Goal: Transaction & Acquisition: Purchase product/service

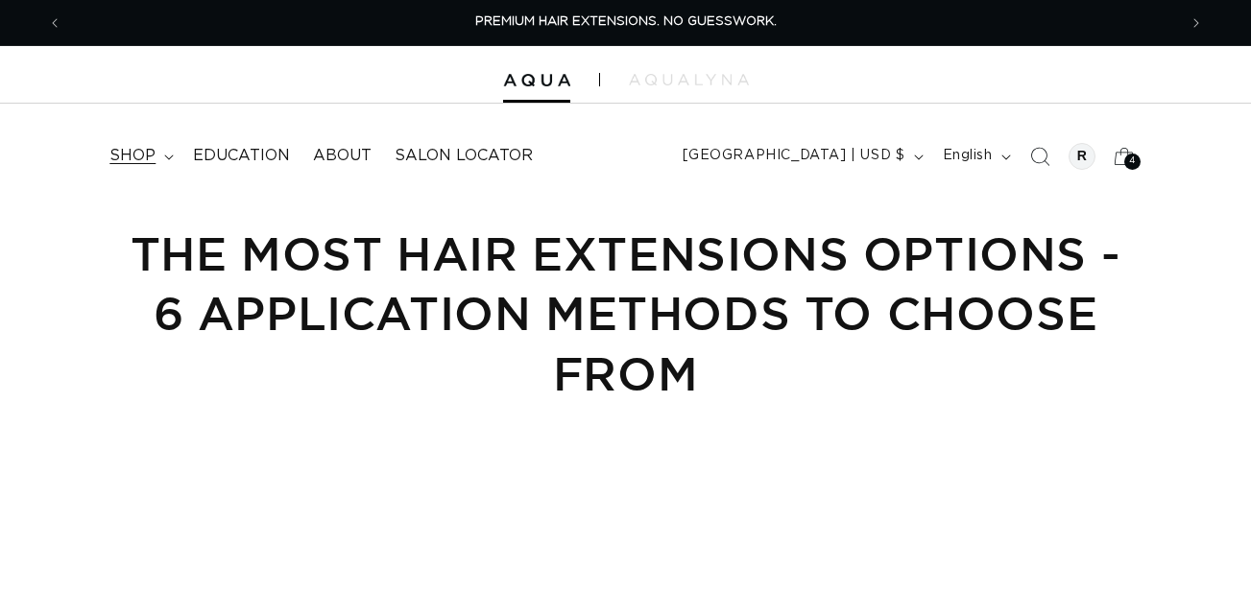
click at [115, 153] on span "shop" at bounding box center [132, 156] width 46 height 20
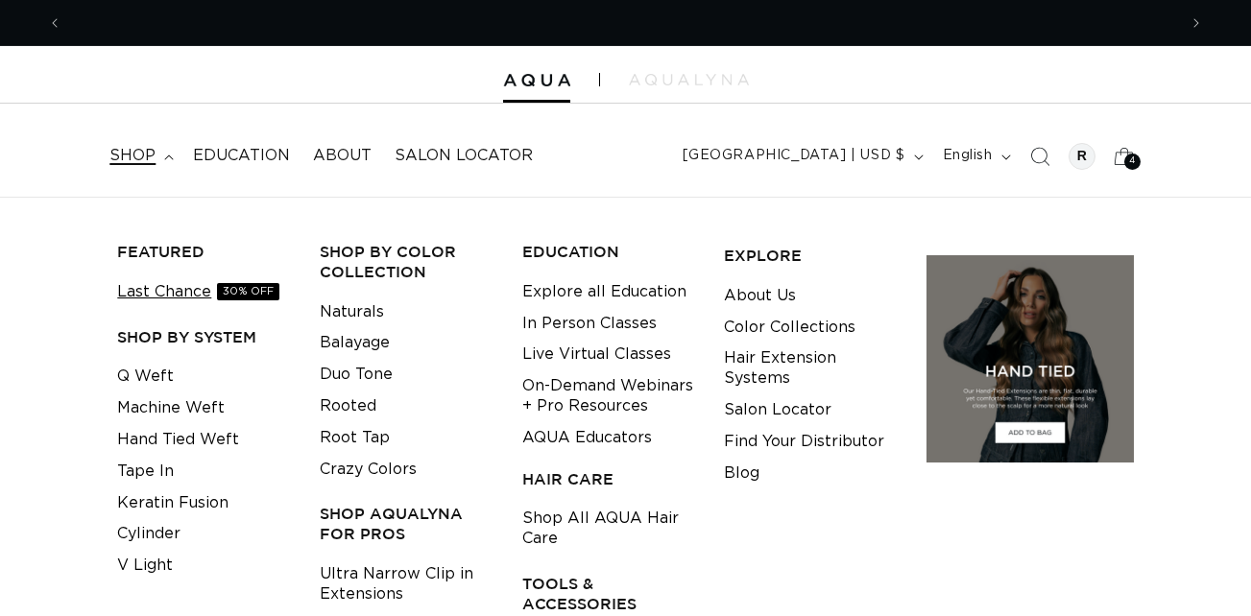
scroll to position [0, 1115]
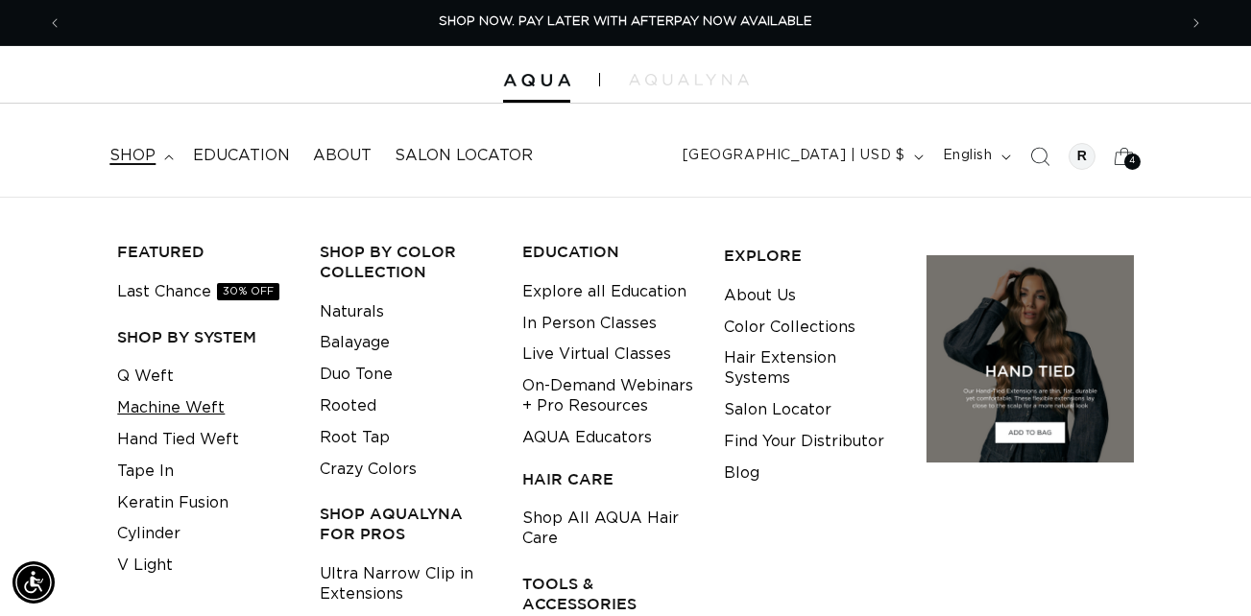
click at [140, 409] on link "Machine Weft" at bounding box center [171, 409] width 108 height 32
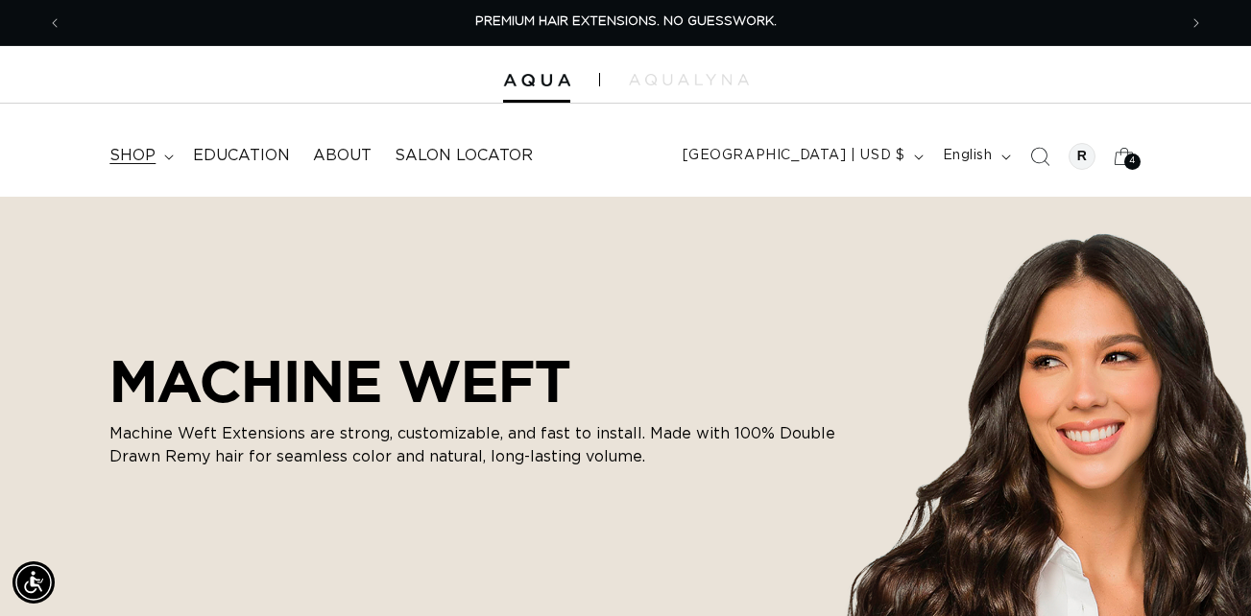
click at [136, 166] on span "shop" at bounding box center [132, 156] width 46 height 20
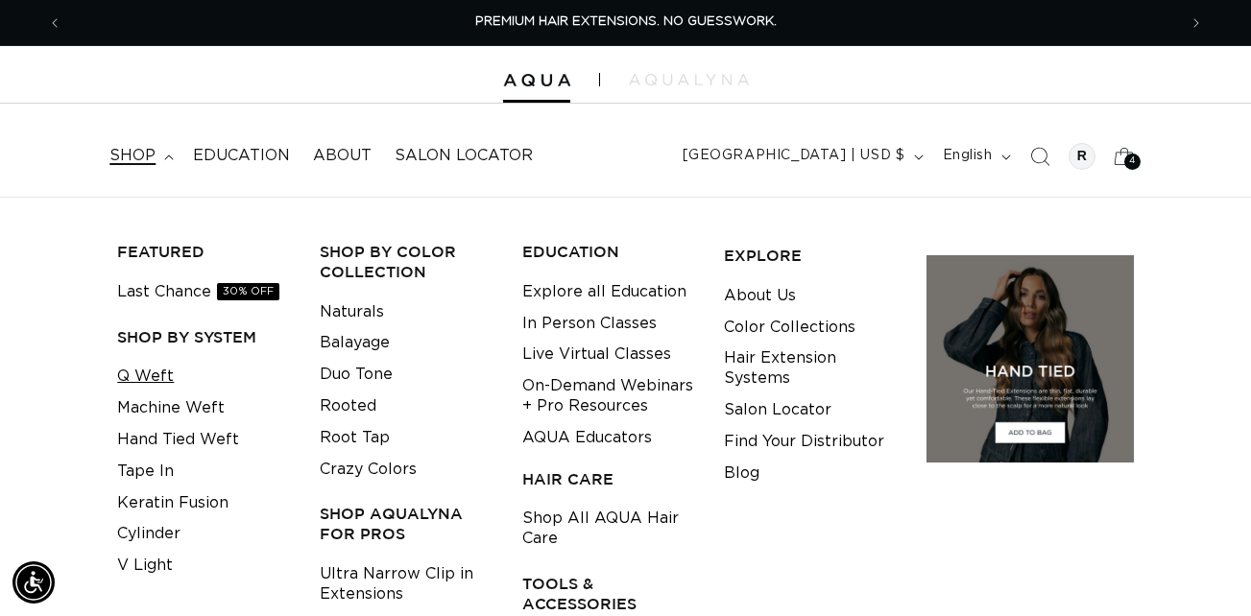
click at [146, 374] on link "Q Weft" at bounding box center [145, 377] width 57 height 32
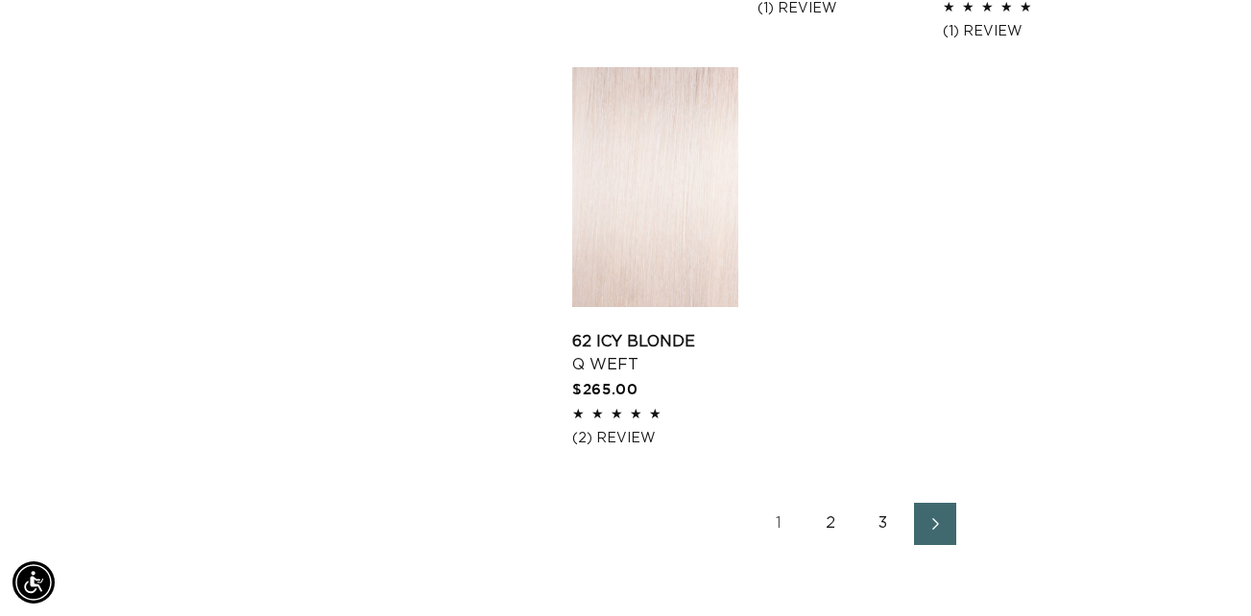
scroll to position [0, 1115]
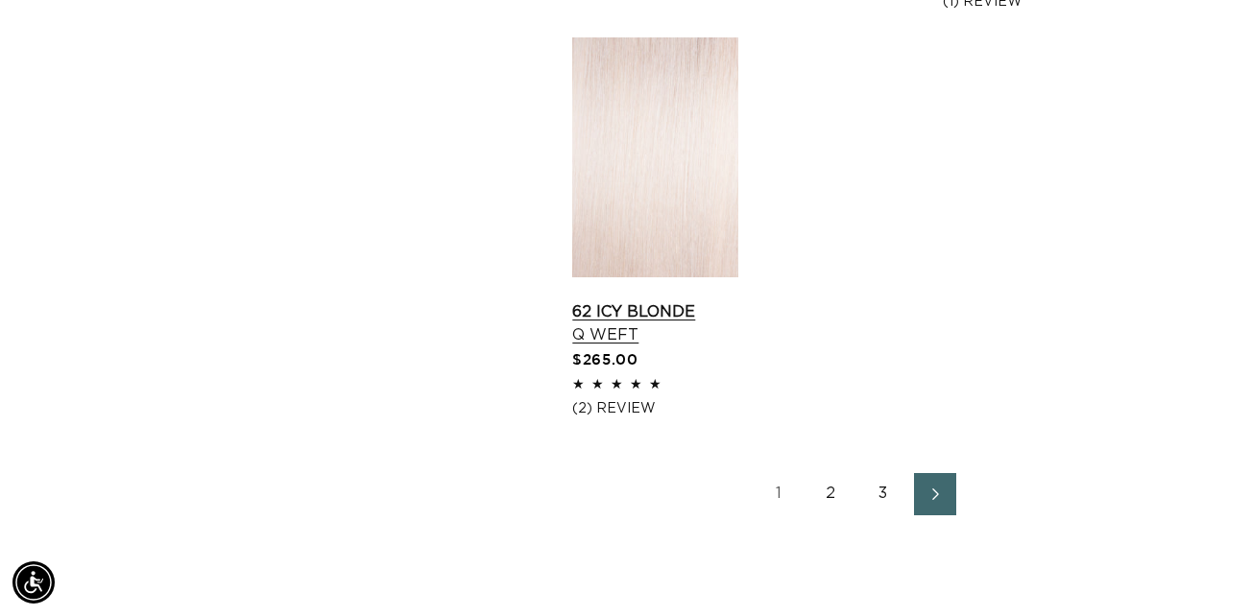
click at [625, 300] on link "62 Icy Blonde Q Weft" at bounding box center [655, 323] width 166 height 46
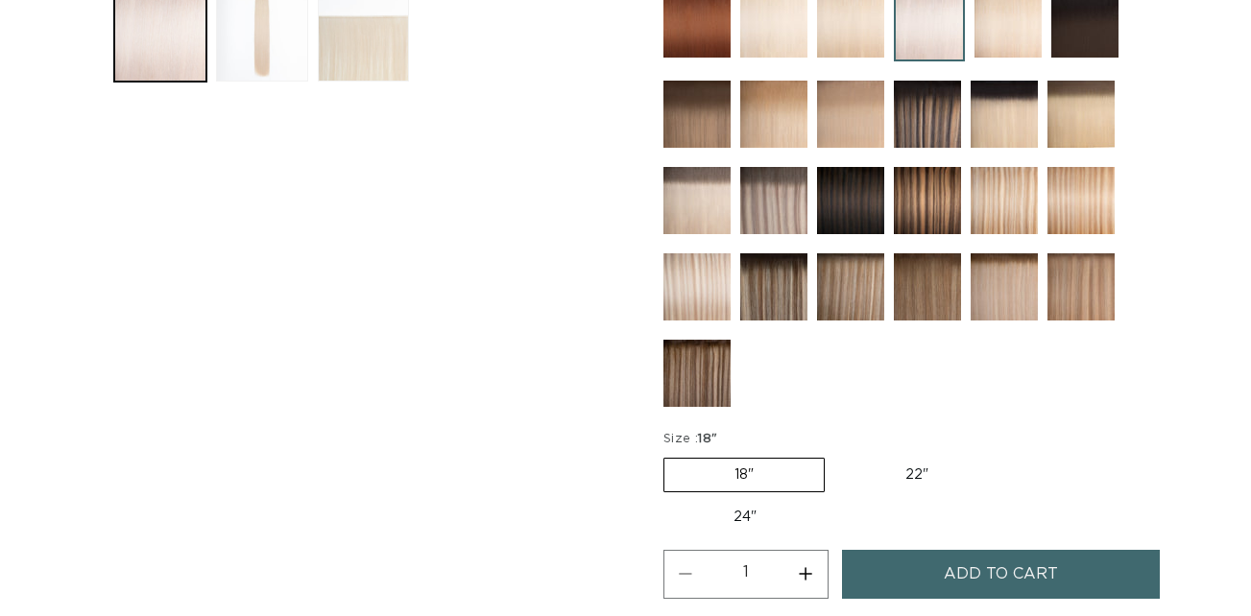
click at [767, 516] on label "24" Variant sold out or unavailable" at bounding box center [744, 517] width 163 height 33
click at [1008, 455] on input "24" Variant sold out or unavailable" at bounding box center [1008, 454] width 1 height 1
radio input "true"
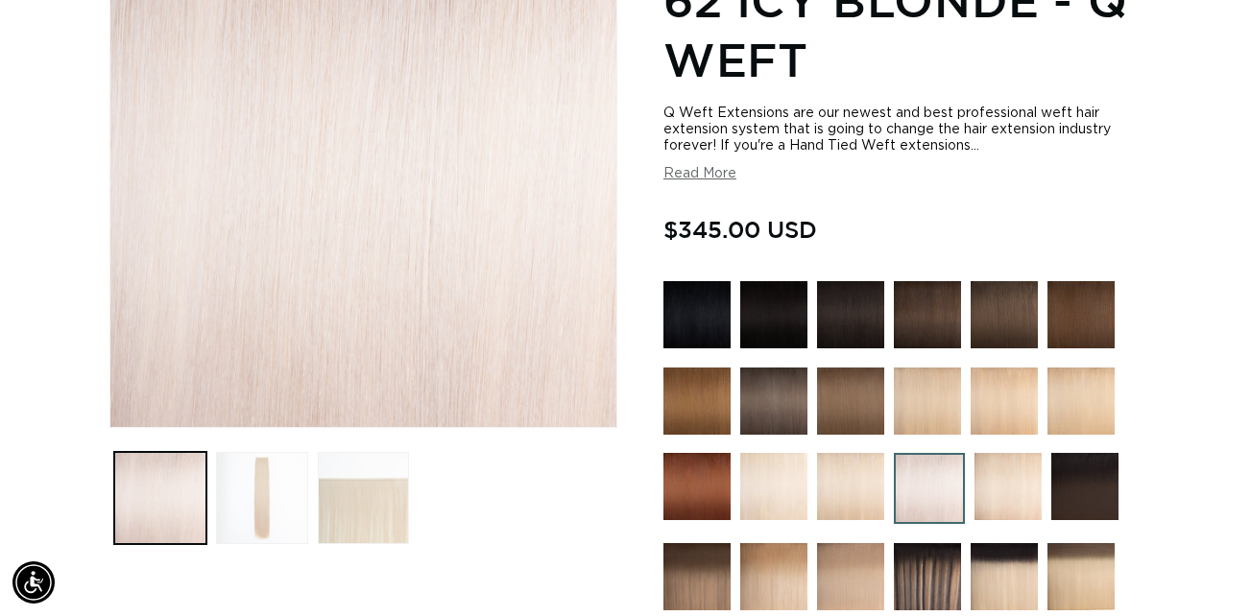
scroll to position [314, 0]
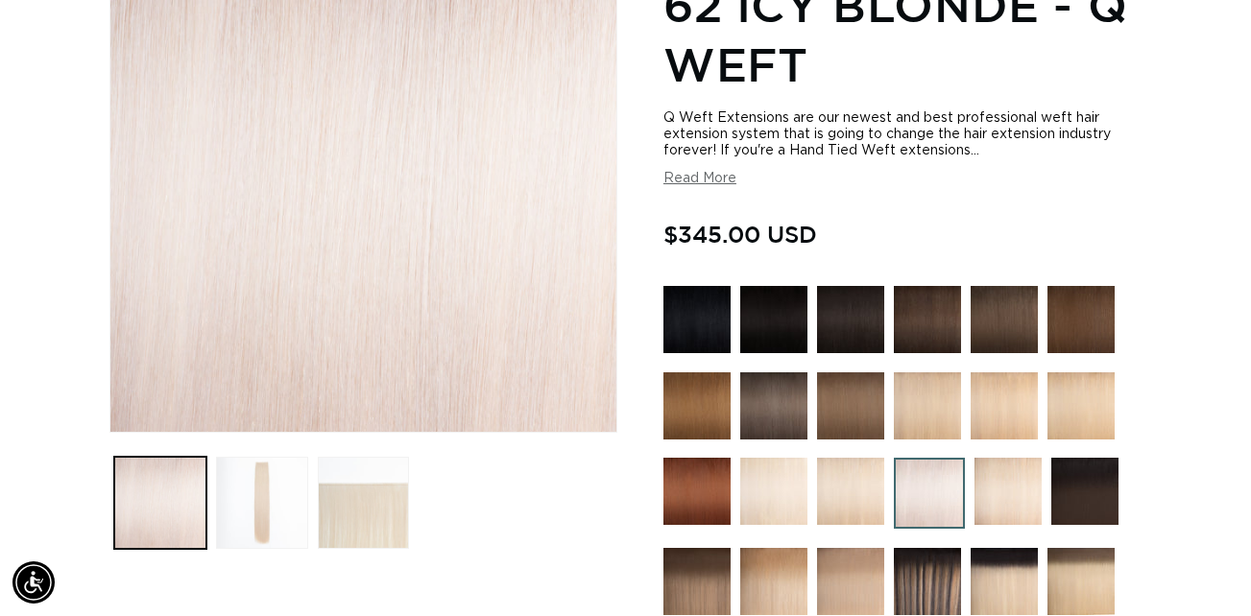
click at [702, 175] on button "Read More" at bounding box center [699, 179] width 73 height 16
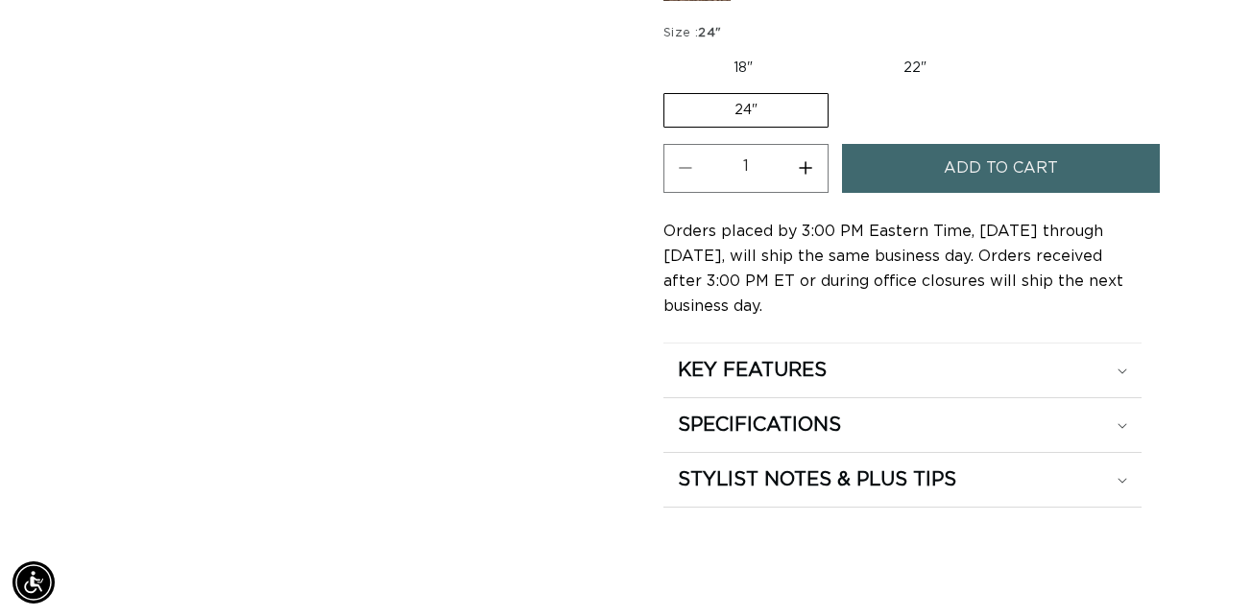
scroll to position [0, 2229]
click at [931, 407] on summary "SPECIFICATIONS" at bounding box center [902, 425] width 478 height 54
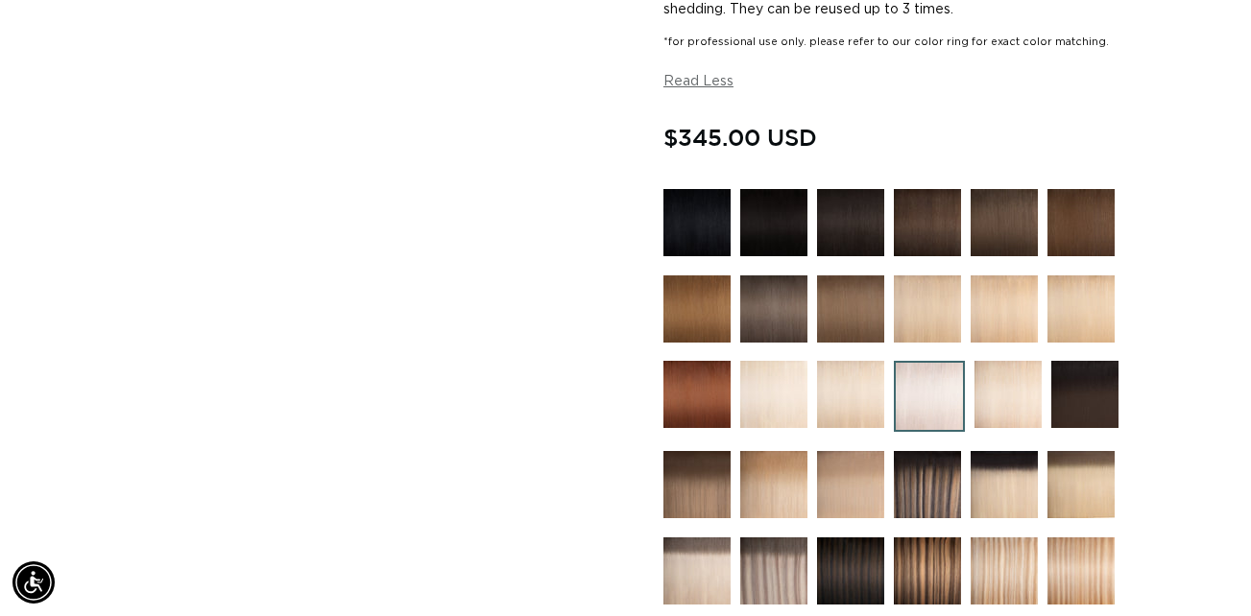
scroll to position [0, 0]
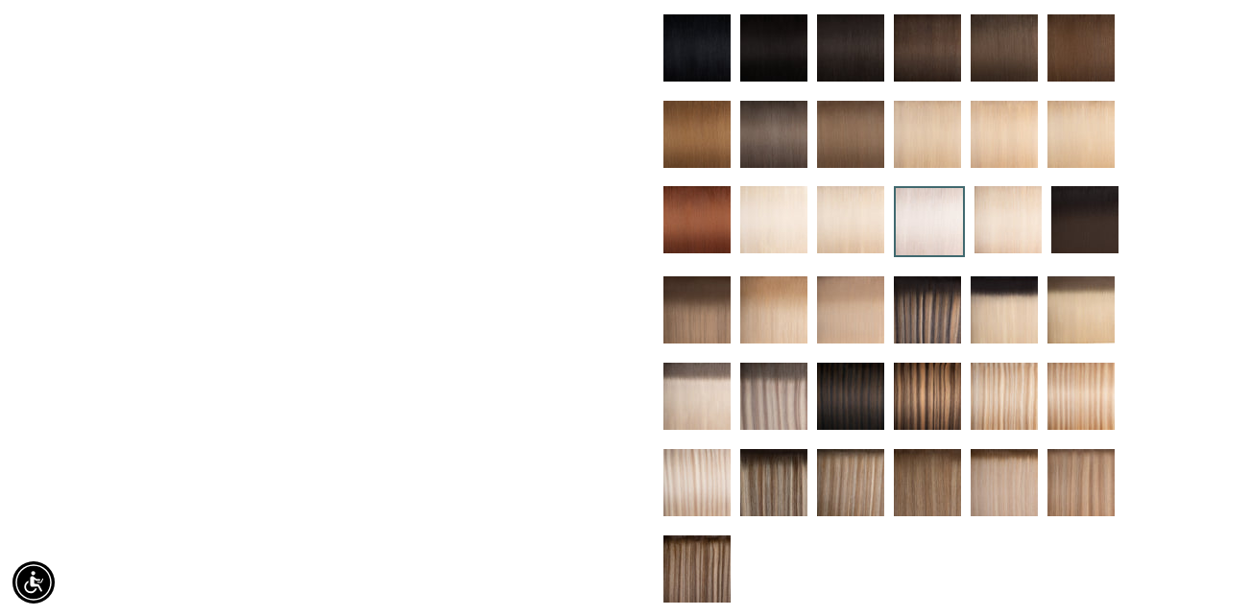
click at [917, 310] on img at bounding box center [927, 309] width 67 height 67
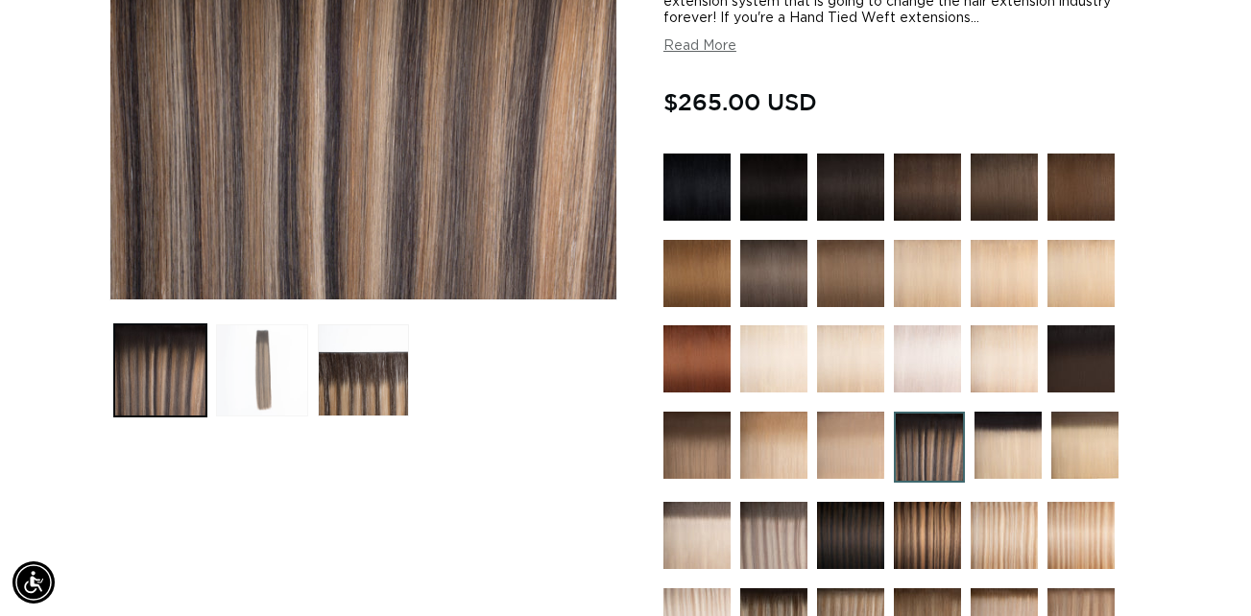
scroll to position [0, 1115]
click at [253, 357] on button "Load image 2 in gallery view" at bounding box center [262, 370] width 92 height 92
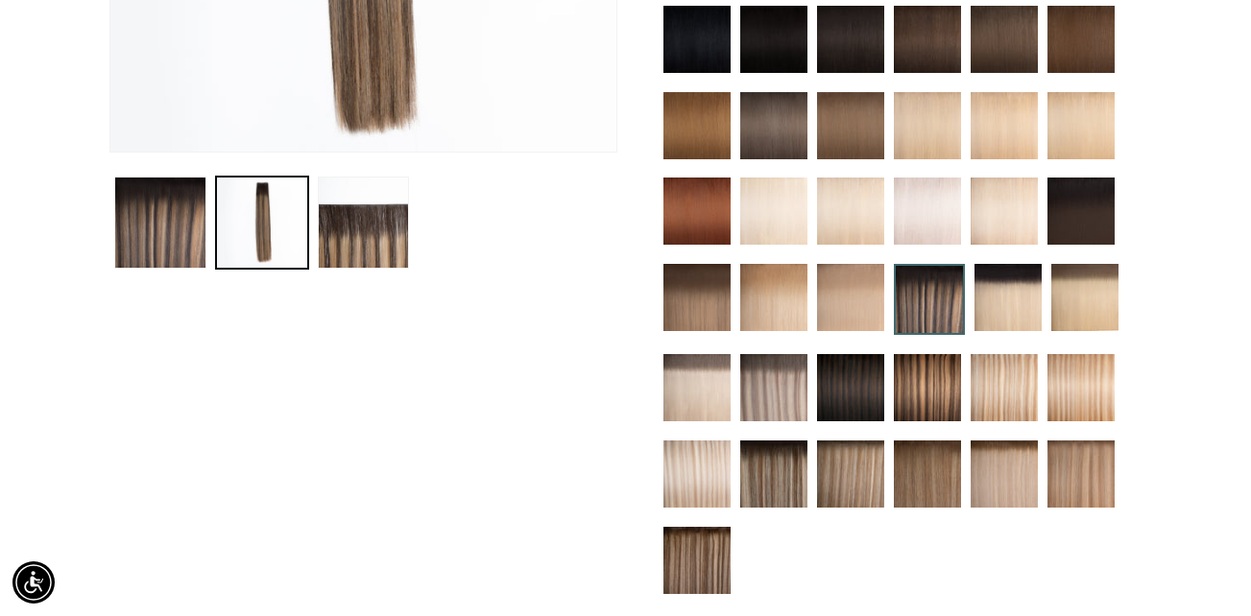
scroll to position [0, 2229]
click at [804, 354] on img at bounding box center [773, 387] width 67 height 67
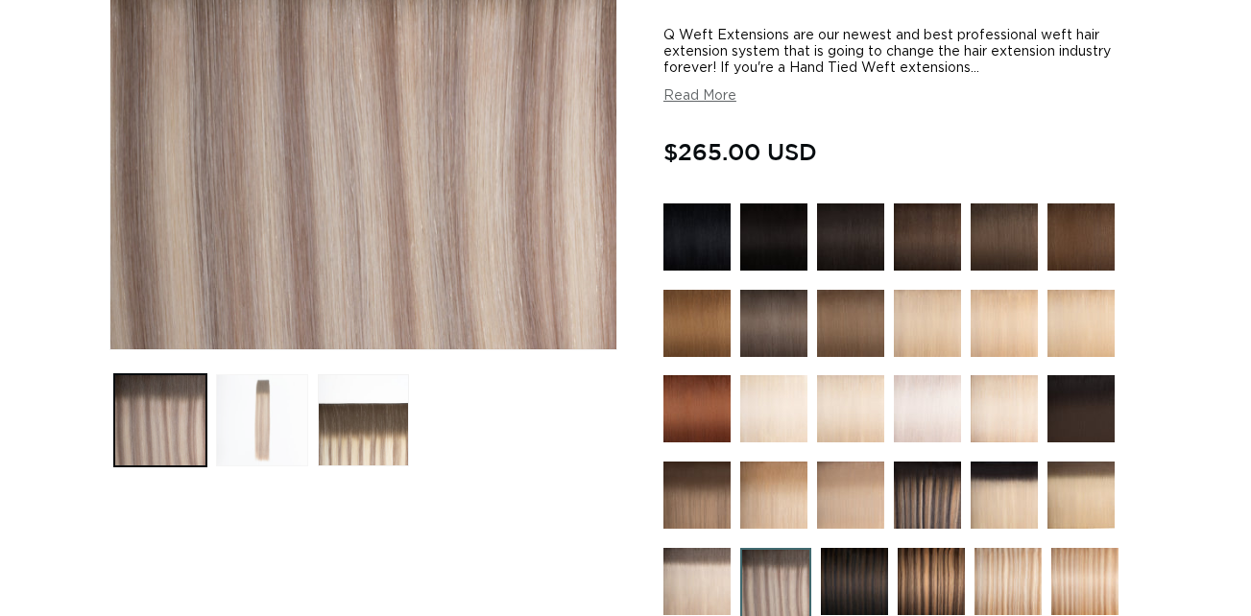
click at [285, 402] on button "Load image 2 in gallery view" at bounding box center [262, 420] width 92 height 92
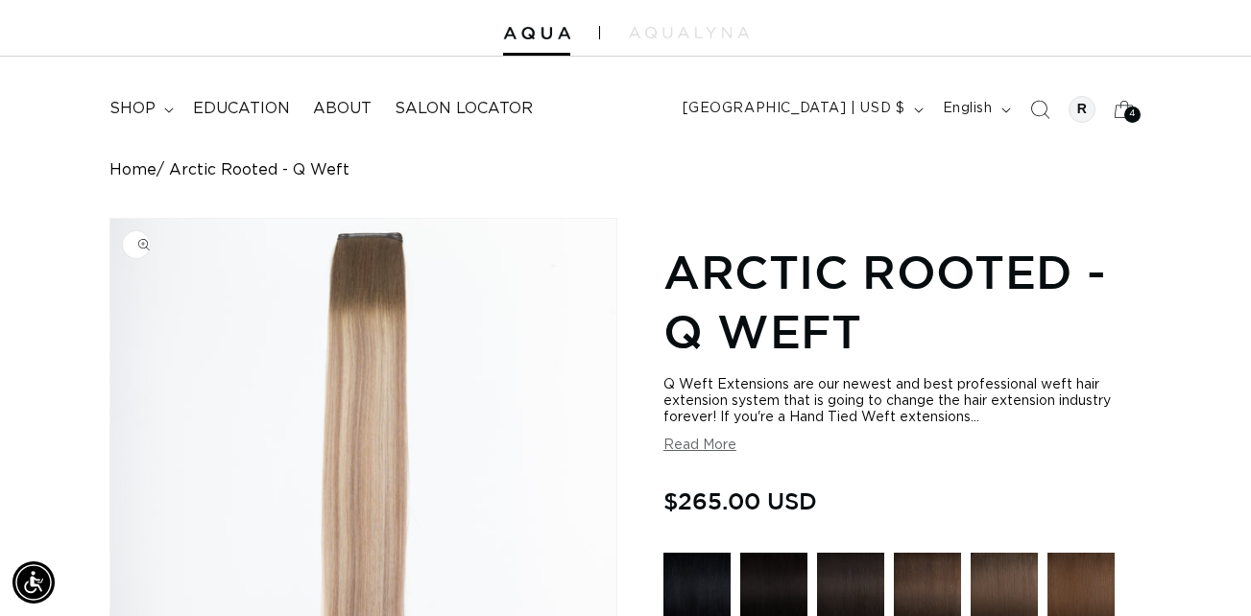
scroll to position [46, 0]
click at [143, 109] on span "shop" at bounding box center [132, 110] width 46 height 20
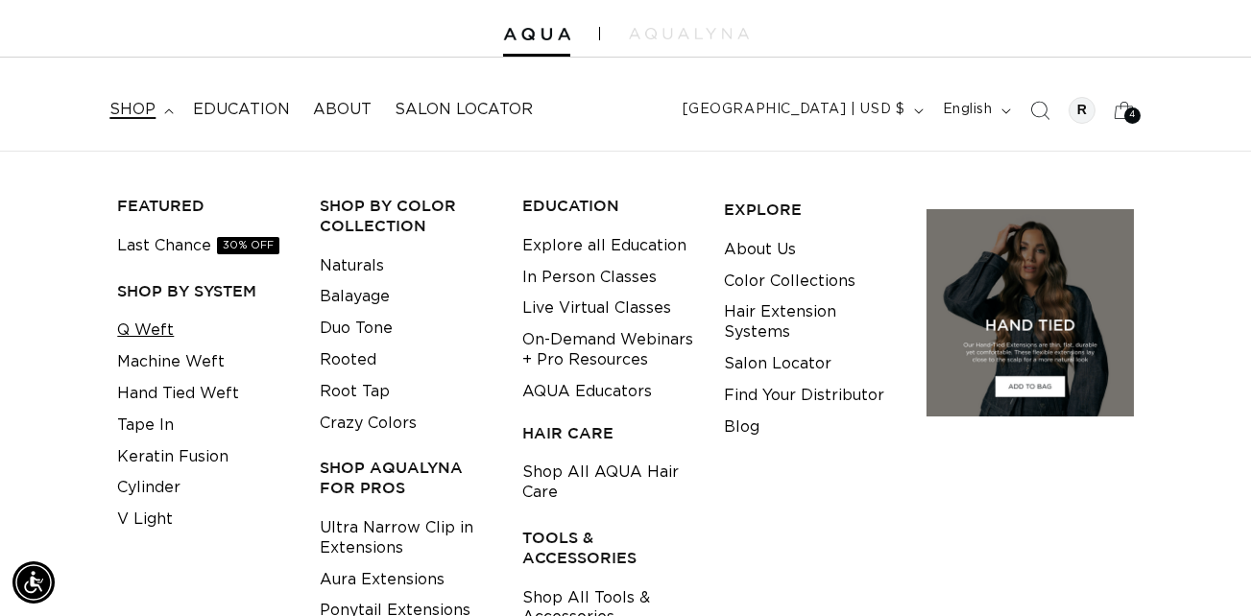
scroll to position [0, 0]
click at [163, 398] on link "Hand Tied Weft" at bounding box center [178, 394] width 122 height 32
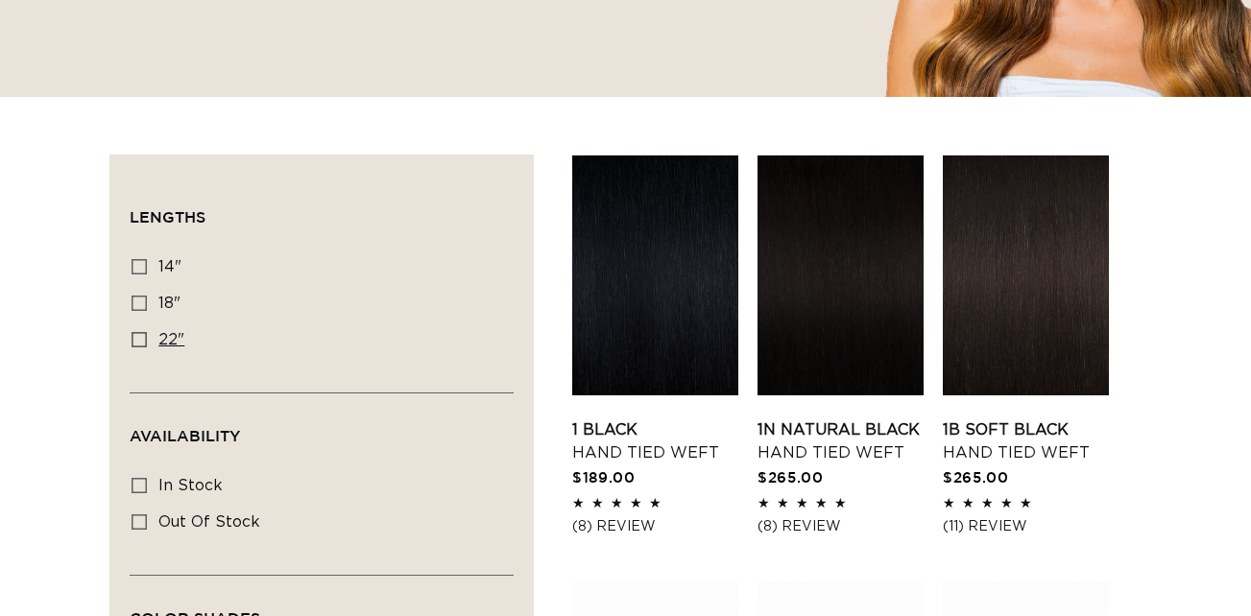
scroll to position [0, 1115]
click at [652, 419] on link "1 Black Hand Tied Weft" at bounding box center [655, 442] width 166 height 46
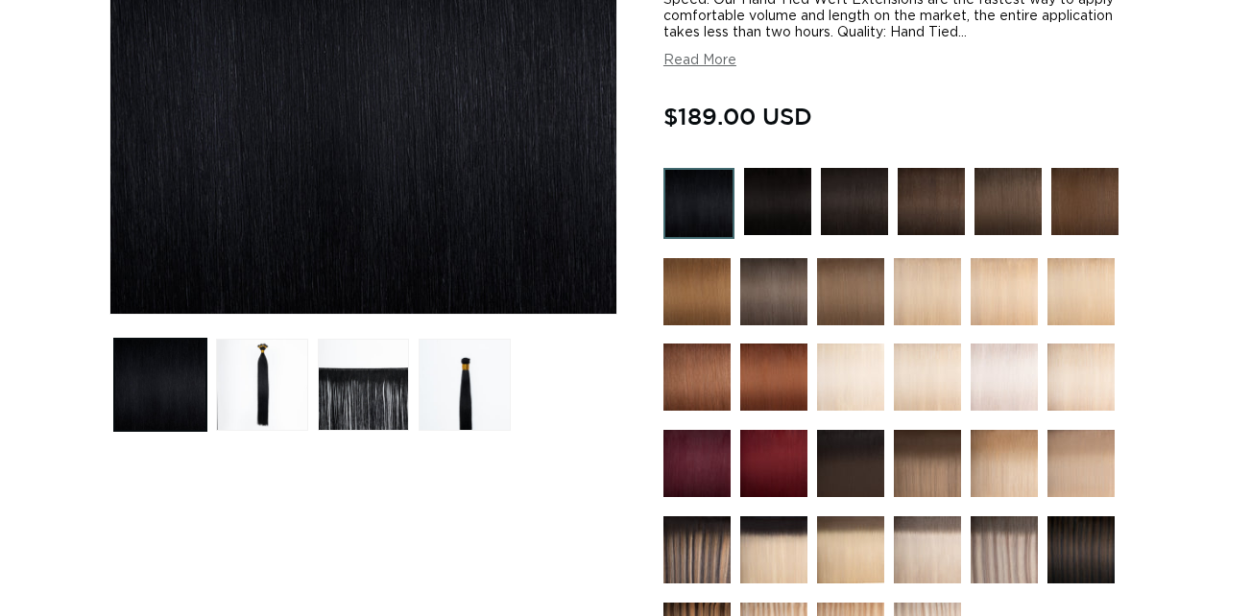
scroll to position [655, 0]
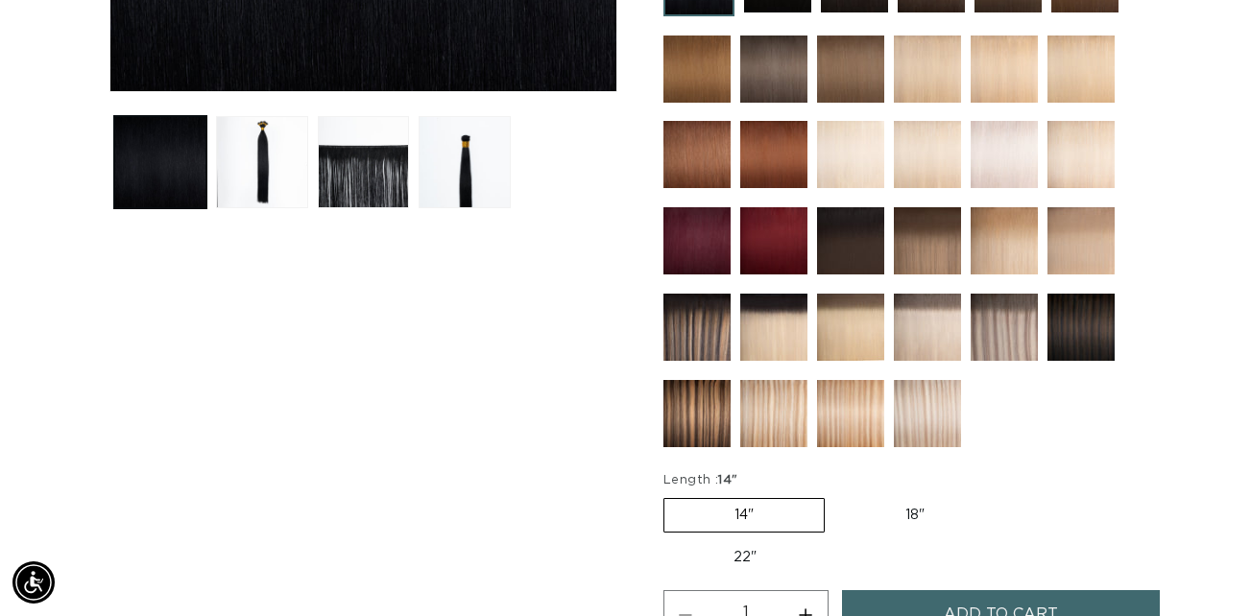
click at [731, 555] on label "22" Variant sold out or unavailable" at bounding box center [744, 557] width 163 height 33
click at [1004, 495] on input "22" Variant sold out or unavailable" at bounding box center [1004, 494] width 1 height 1
radio input "true"
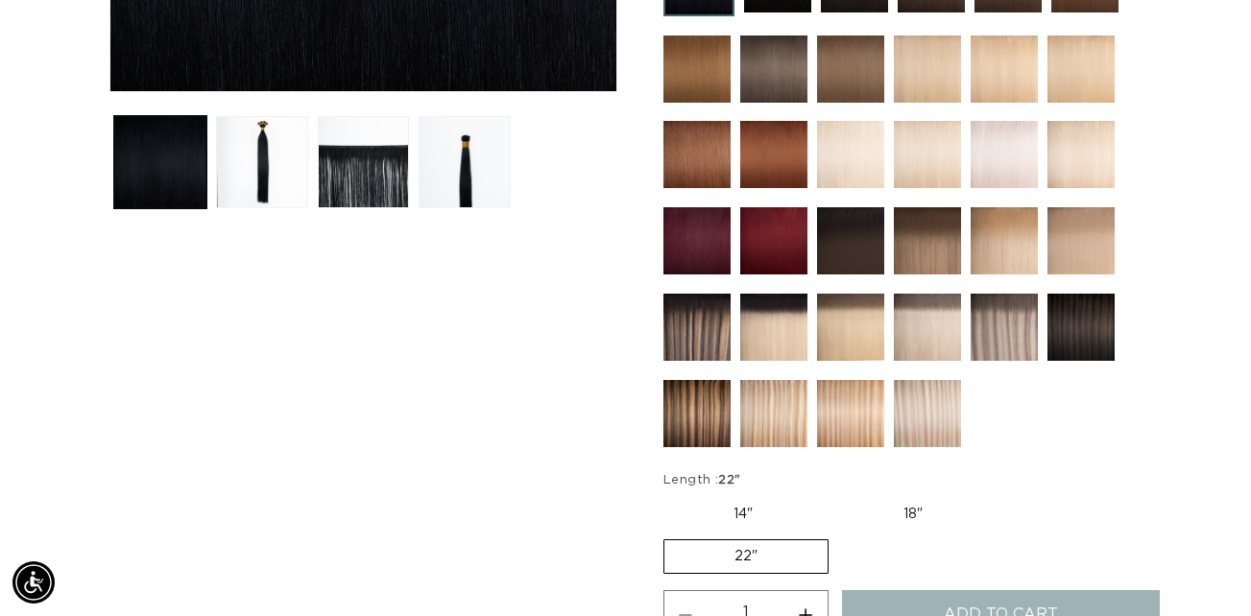
scroll to position [0, 1115]
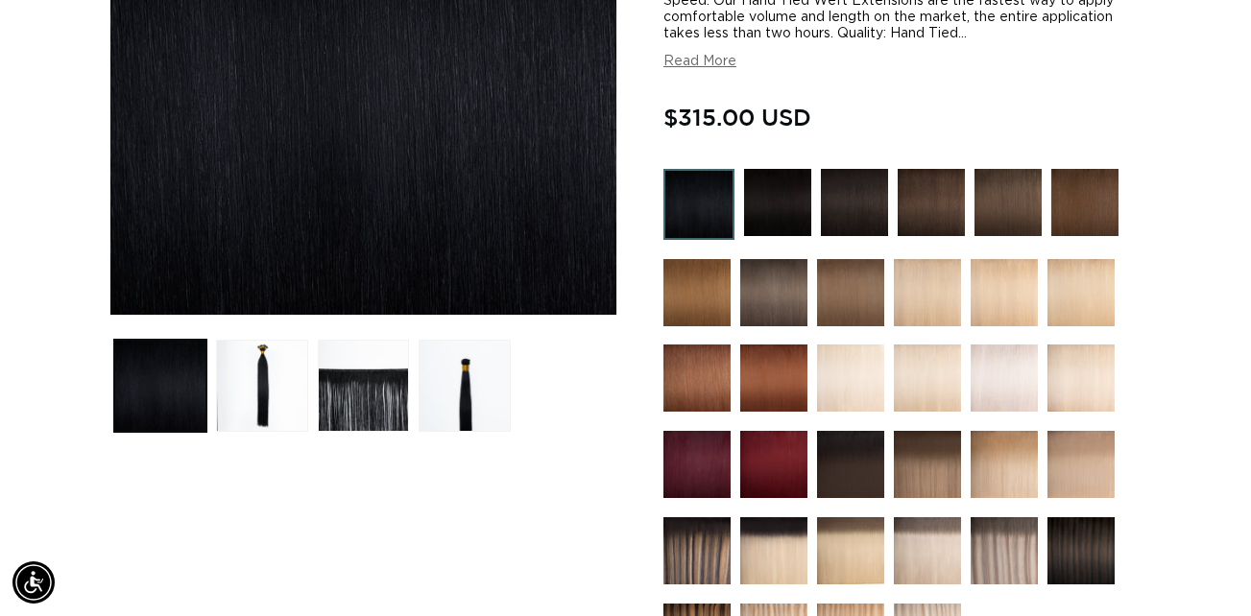
scroll to position [0, 2229]
click at [923, 216] on img at bounding box center [931, 202] width 67 height 67
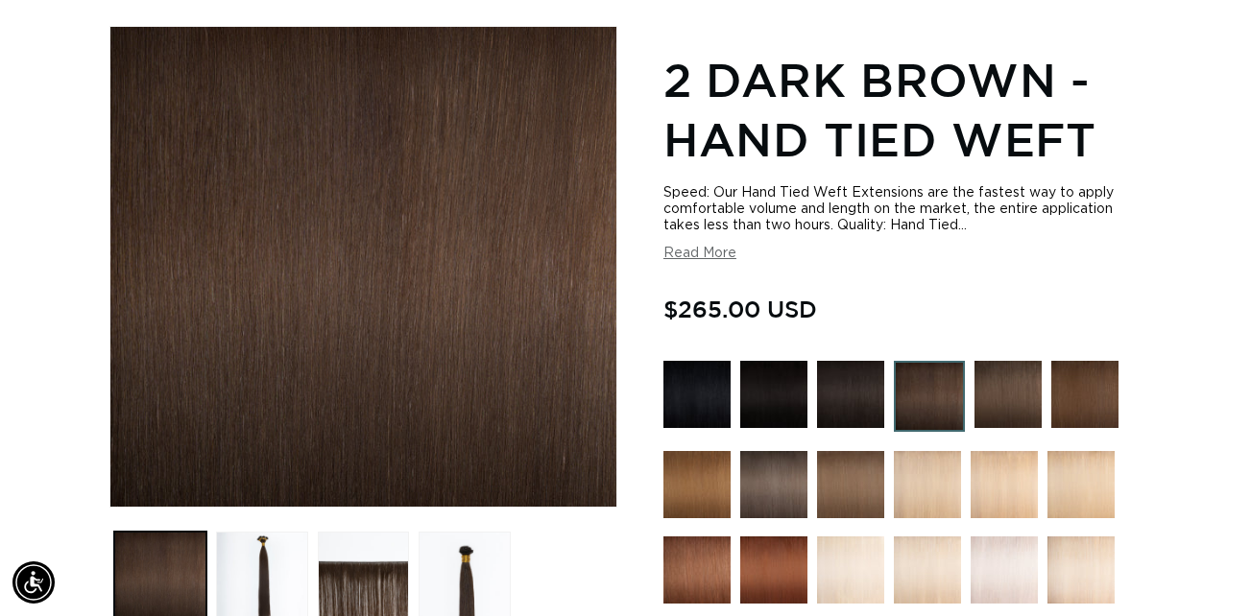
scroll to position [238, 0]
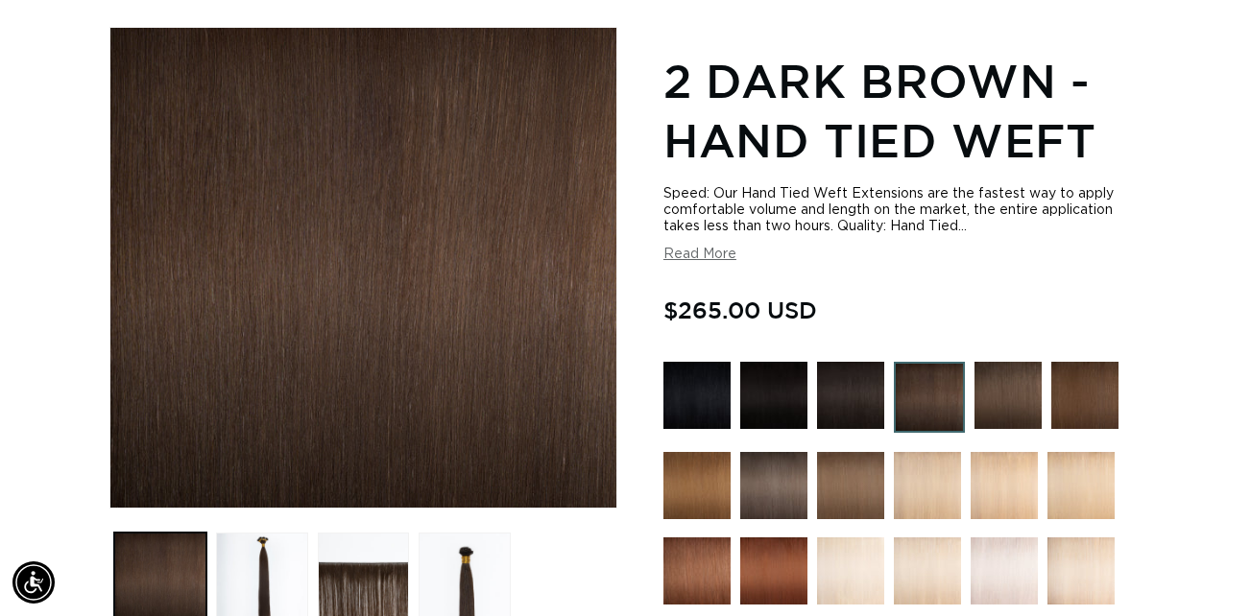
click at [923, 216] on div "Speed: Our Hand Tied Weft Extensions are the fastest way to apply comfortable v…" at bounding box center [902, 210] width 478 height 49
click at [688, 254] on button "Read More" at bounding box center [699, 255] width 73 height 16
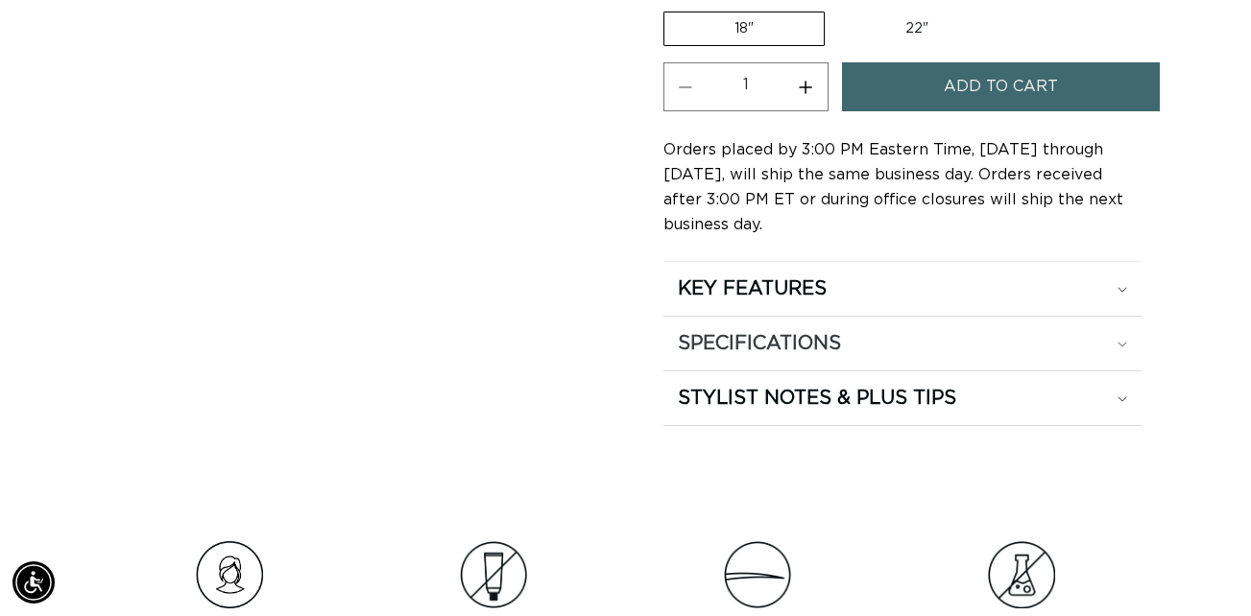
scroll to position [0, 1115]
click at [754, 371] on summary "SPECIFICATIONS" at bounding box center [902, 344] width 478 height 54
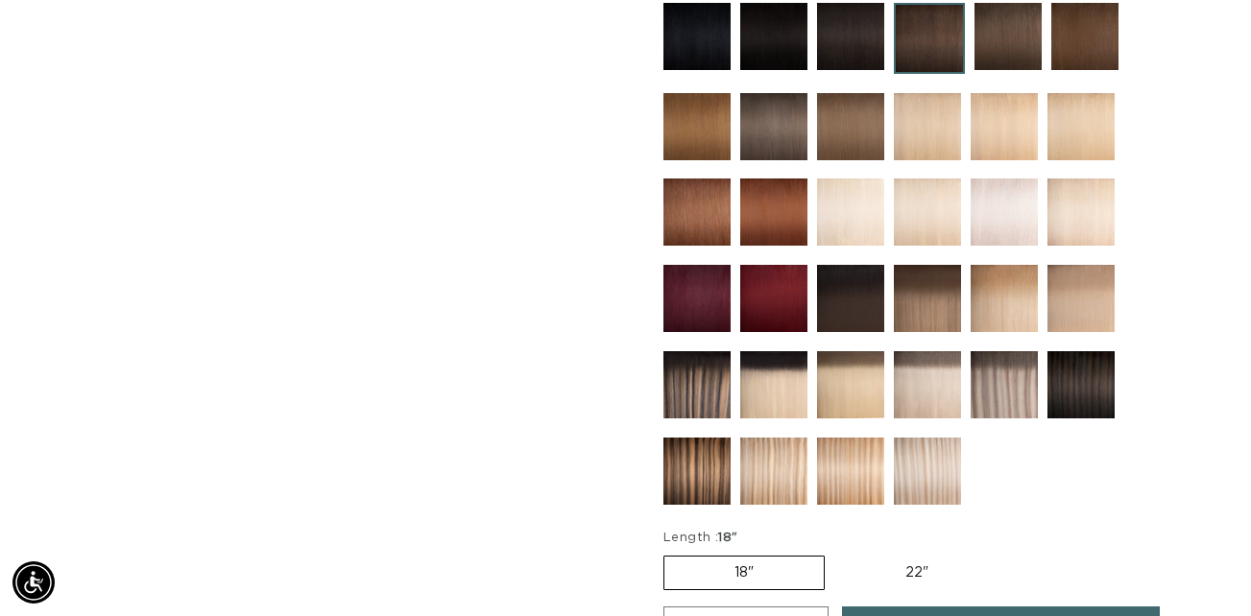
click at [845, 332] on img at bounding box center [850, 298] width 67 height 67
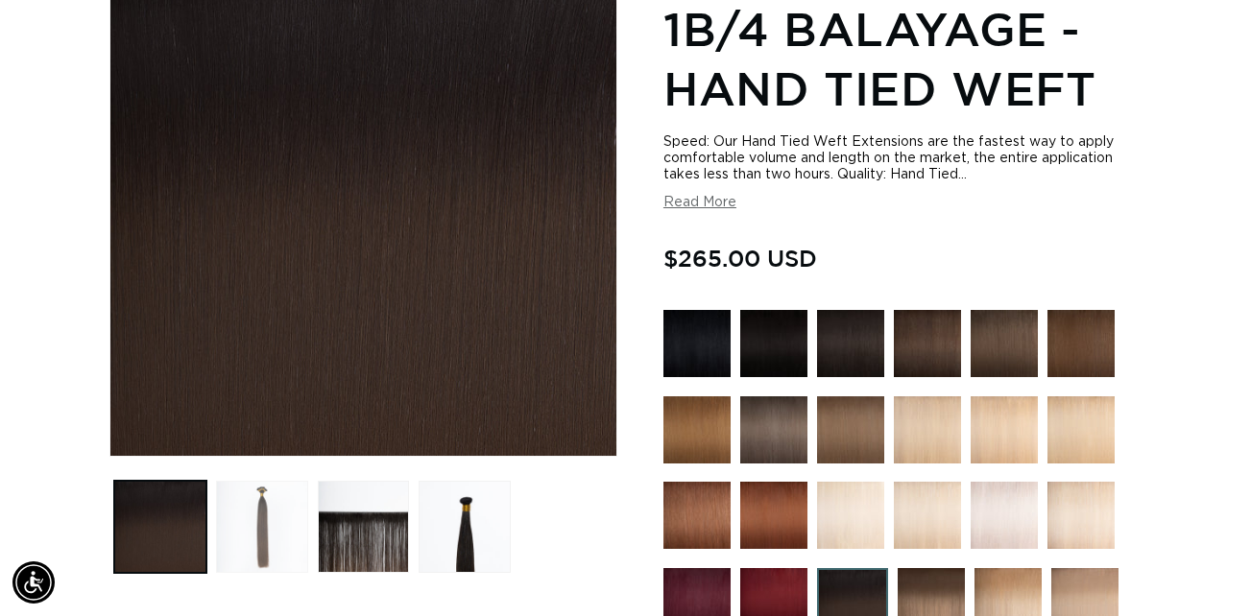
click at [292, 493] on button "Load image 2 in gallery view" at bounding box center [262, 527] width 92 height 92
